Goal: Transaction & Acquisition: Purchase product/service

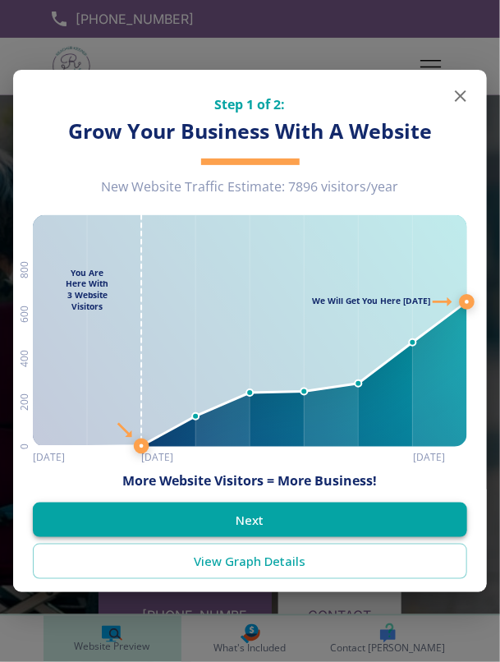
click at [249, 515] on button "Next" at bounding box center [250, 520] width 434 height 34
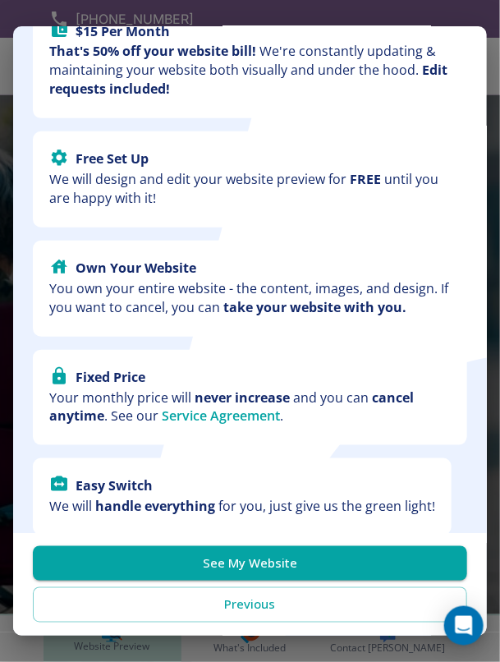
scroll to position [117, 0]
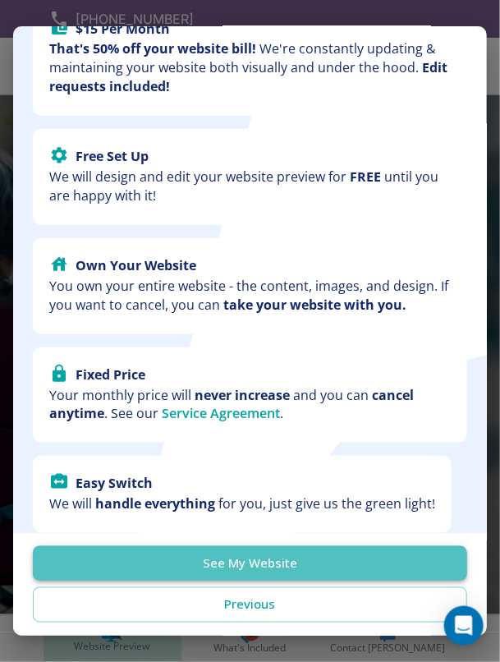
click at [215, 563] on button "See My Website" at bounding box center [250, 563] width 434 height 34
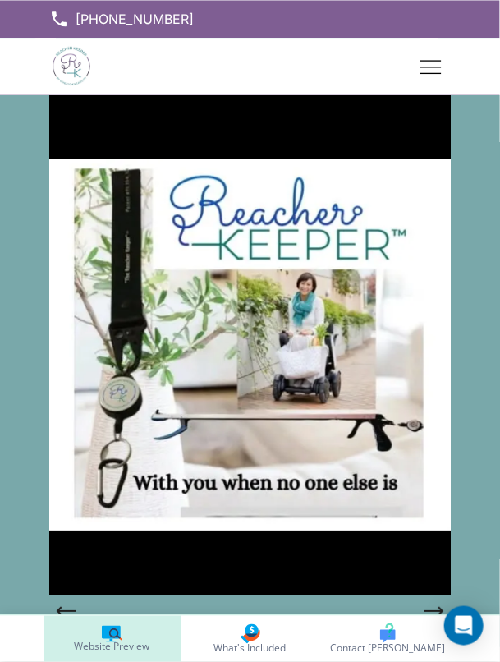
scroll to position [904, 0]
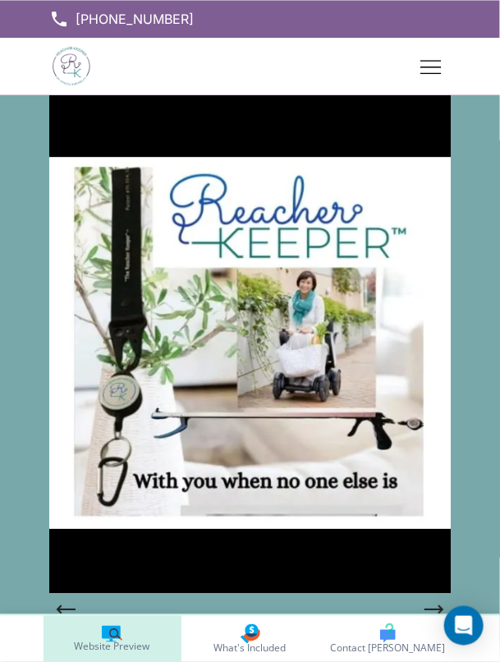
click at [179, 496] on img at bounding box center [250, 343] width 402 height 500
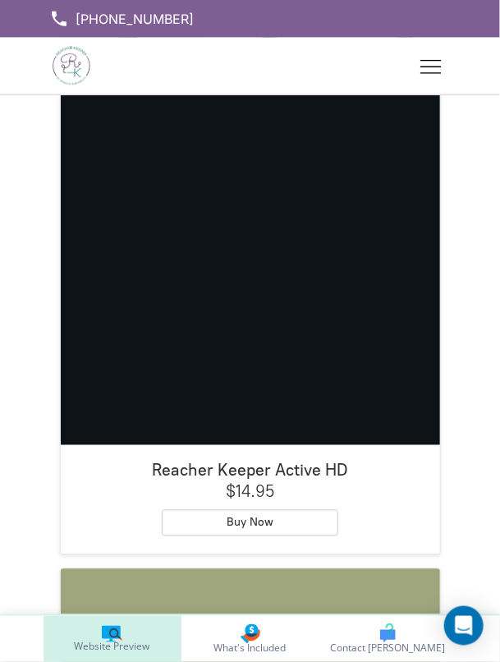
scroll to position [1595, 0]
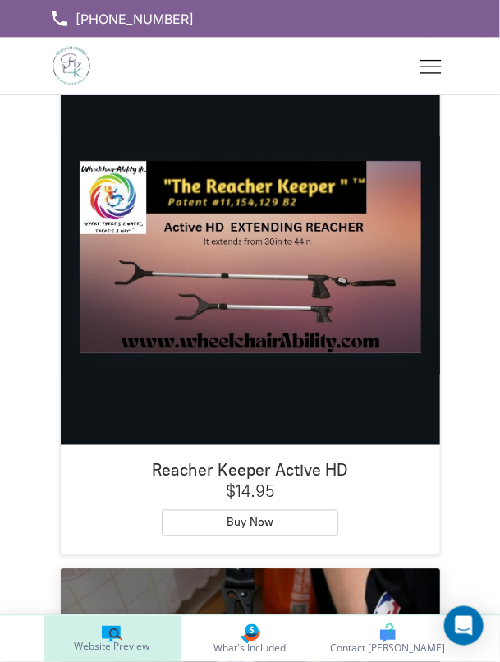
click div "Reacher Keeper Patent 11,154,129 Original"
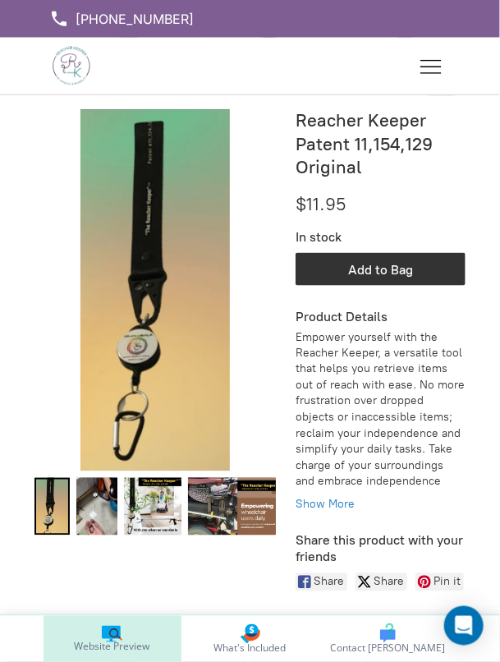
scroll to position [1569, 0]
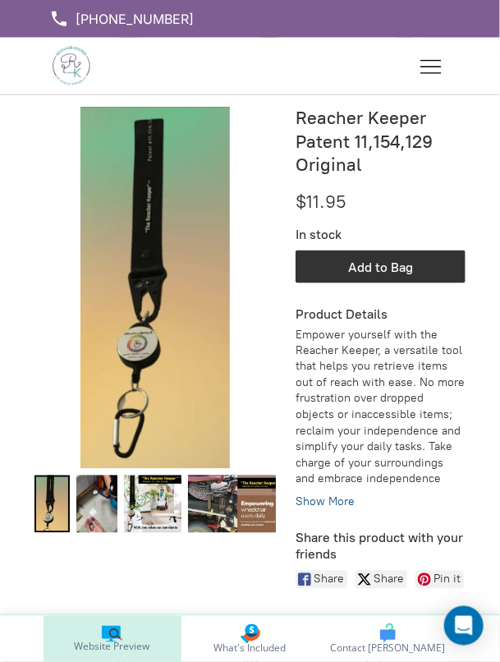
click at [323, 504] on link "Show More" at bounding box center [324, 502] width 59 height 14
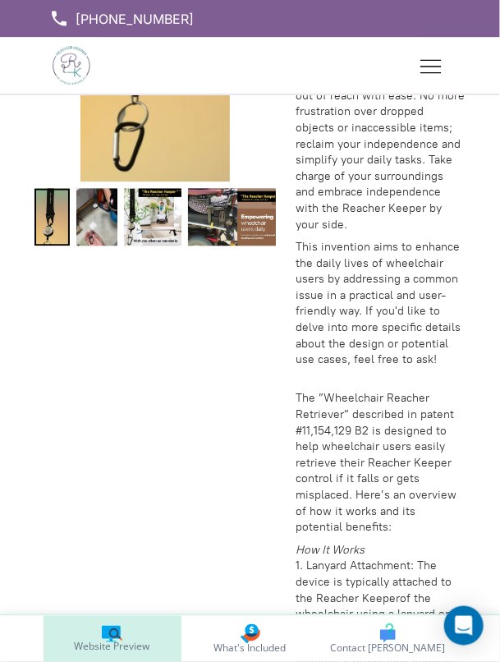
scroll to position [1855, 0]
click div "+4 +3 +2 Reacher Keeper Patent 11,154,129 Original $11.95 In stock Add More Add…"
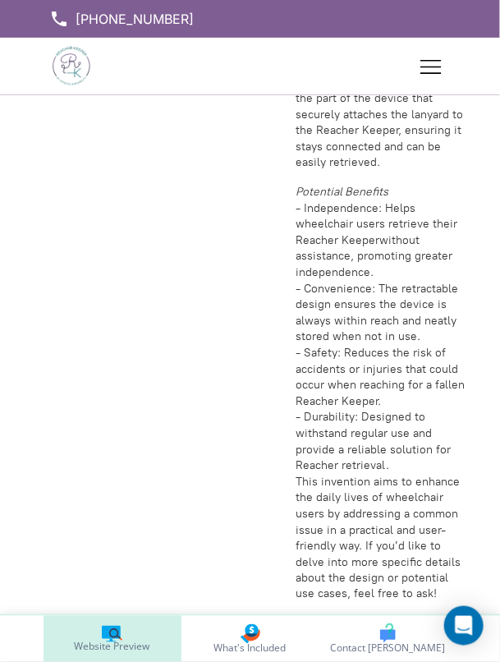
scroll to position [2614, 0]
